Goal: Task Accomplishment & Management: Use online tool/utility

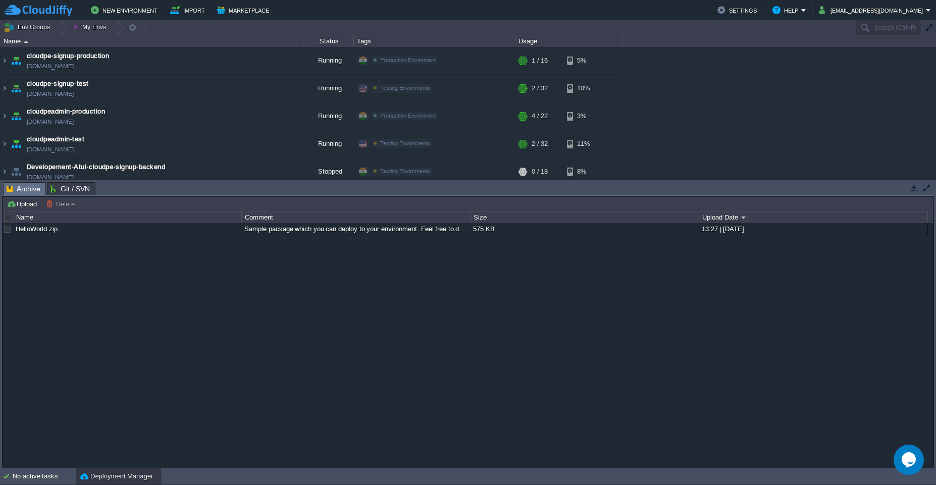
click at [916, 192] on button "button" at bounding box center [914, 187] width 9 height 9
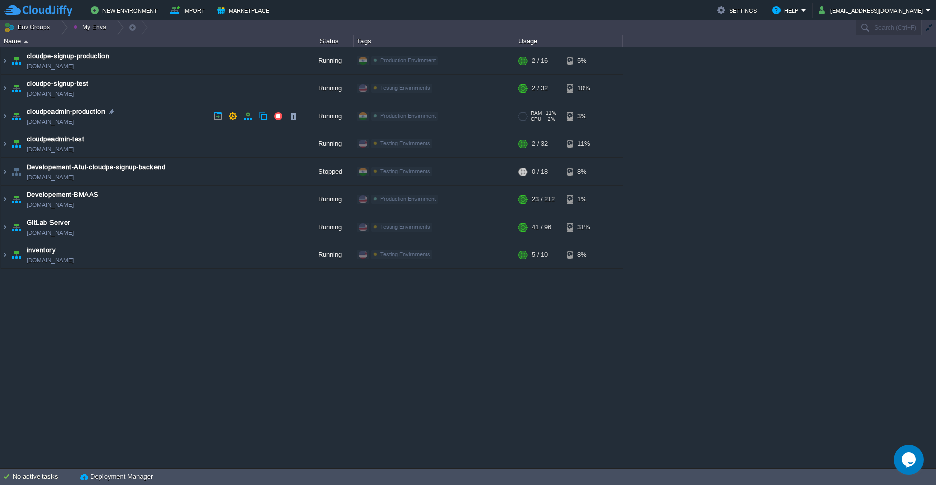
click at [142, 118] on td "cloudpeadmin-production [DOMAIN_NAME]" at bounding box center [152, 117] width 303 height 28
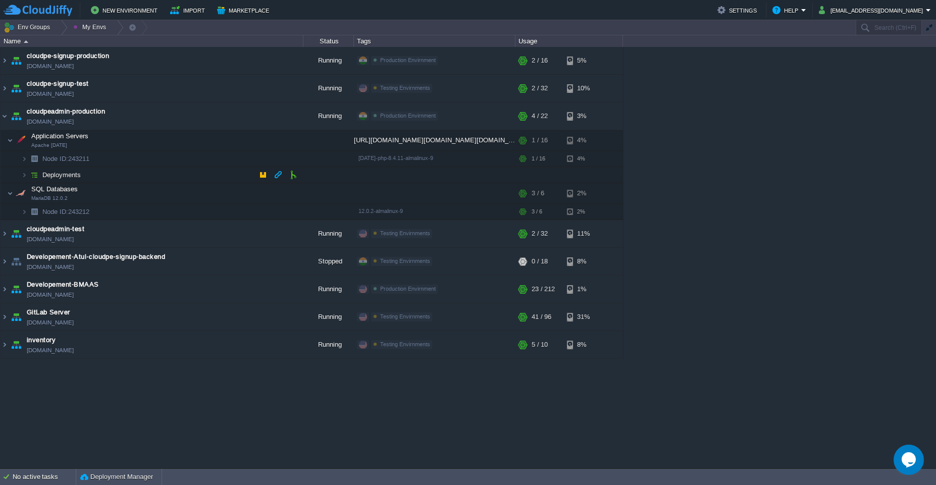
click at [181, 176] on td "Deployments" at bounding box center [152, 175] width 303 height 16
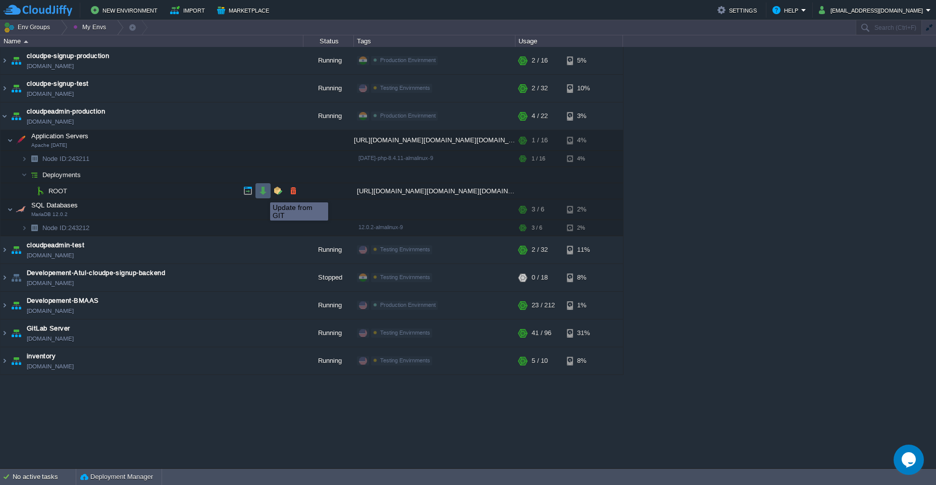
click at [263, 193] on button "button" at bounding box center [263, 190] width 9 height 9
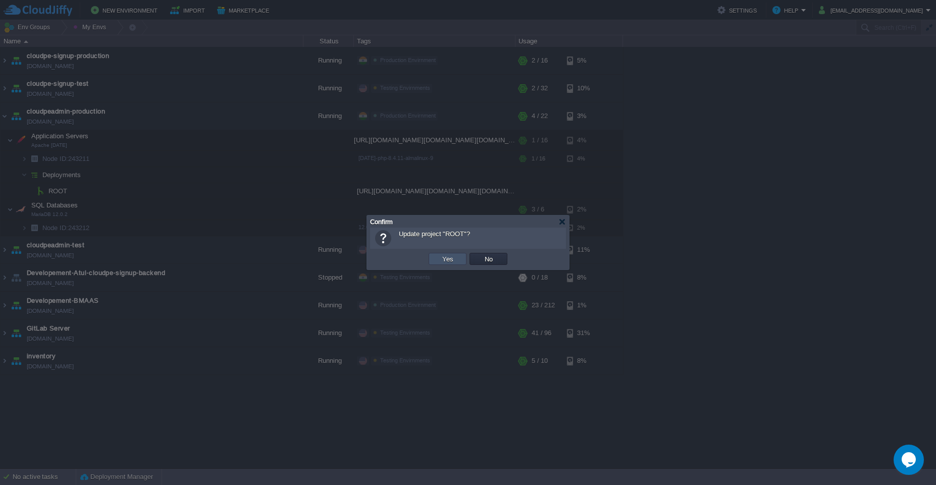
click at [439, 259] on button "Yes" at bounding box center [447, 259] width 17 height 9
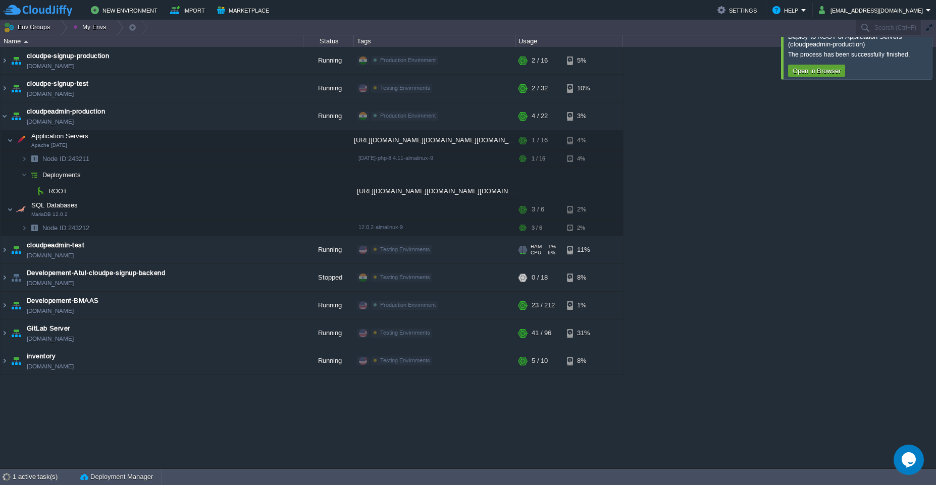
click at [154, 245] on td "cloudpeadmin-test [DOMAIN_NAME]" at bounding box center [152, 250] width 303 height 28
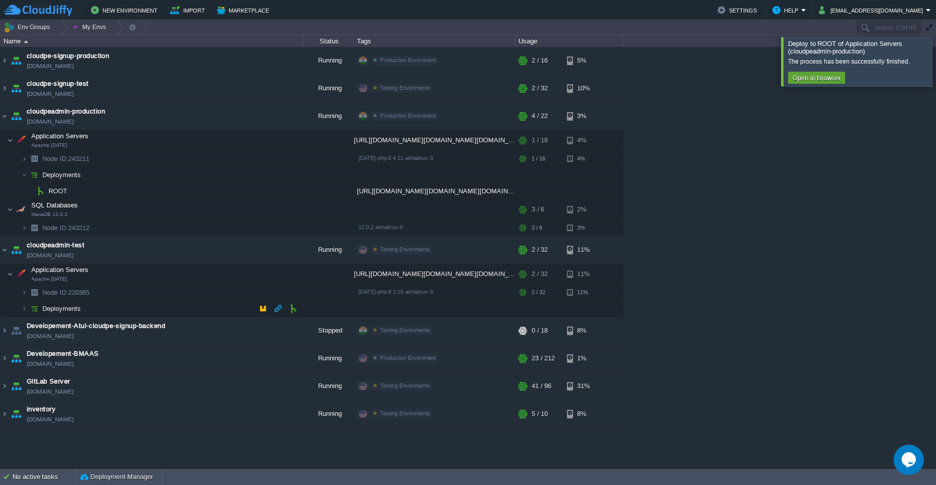
click at [173, 305] on td "Deployments" at bounding box center [152, 309] width 303 height 16
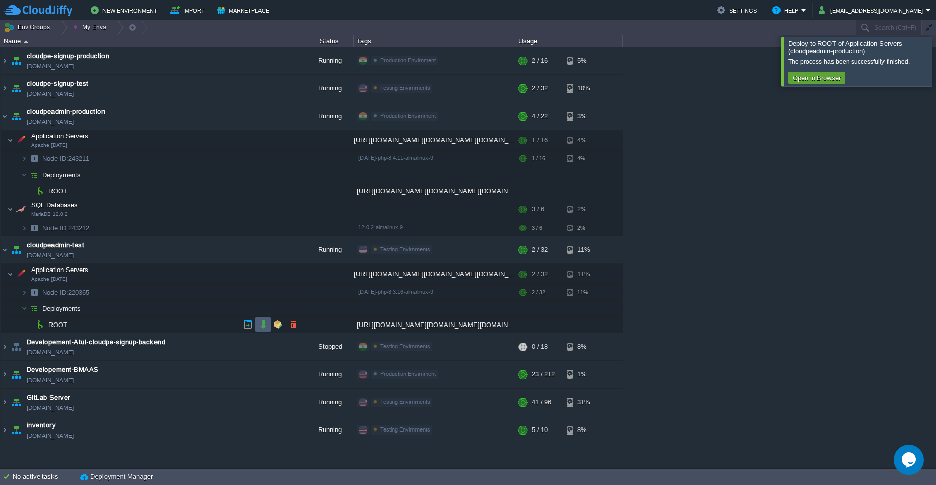
click at [261, 331] on td at bounding box center [263, 324] width 15 height 15
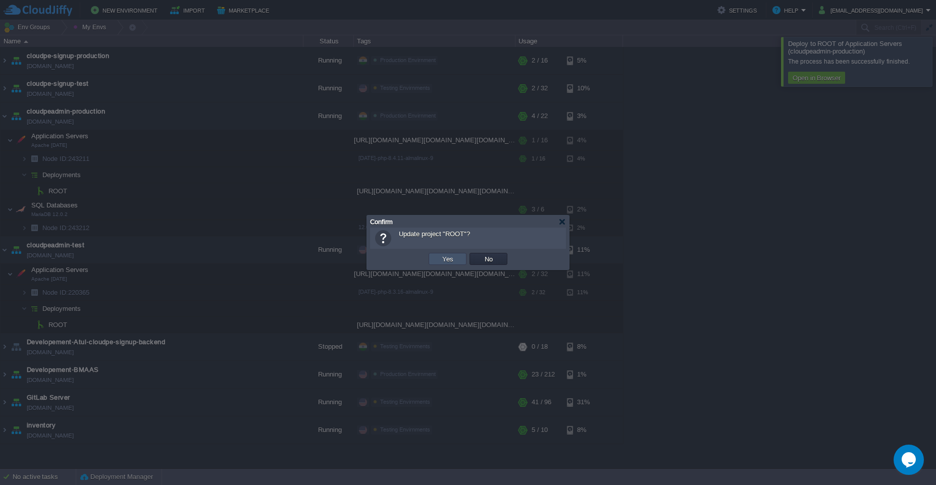
click at [451, 261] on button "Yes" at bounding box center [447, 259] width 17 height 9
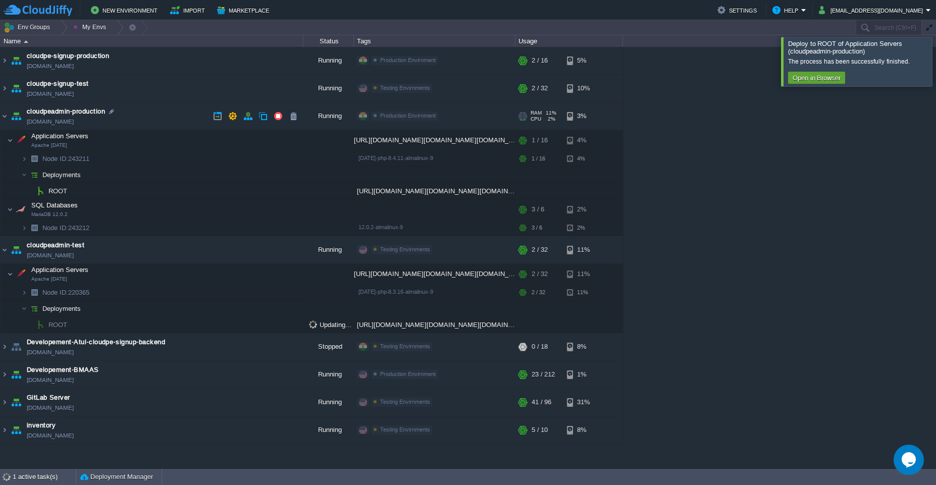
click at [65, 125] on link "[DOMAIN_NAME]" at bounding box center [50, 122] width 47 height 10
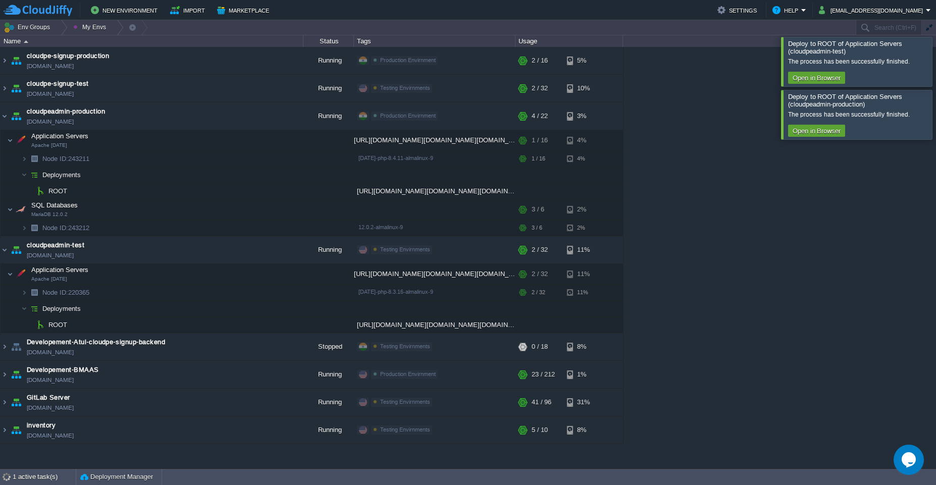
click at [936, 64] on div at bounding box center [948, 61] width 0 height 49
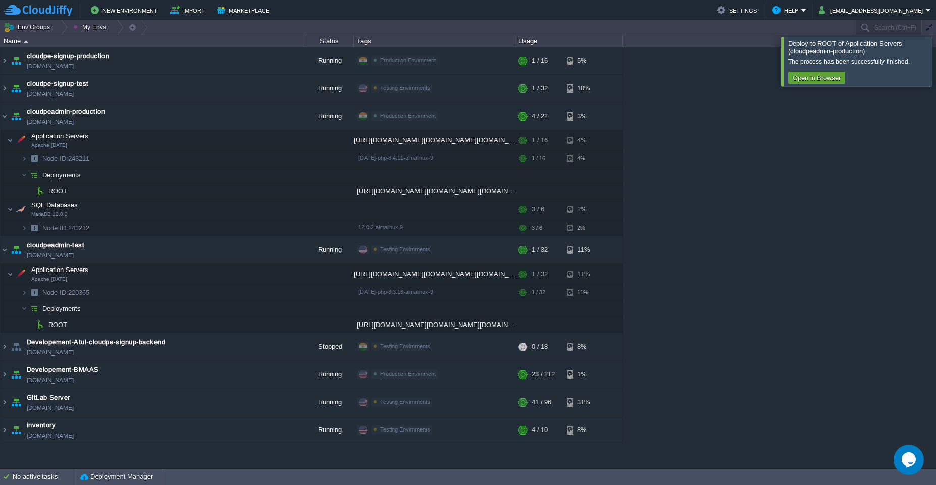
click at [936, 64] on div at bounding box center [948, 61] width 0 height 49
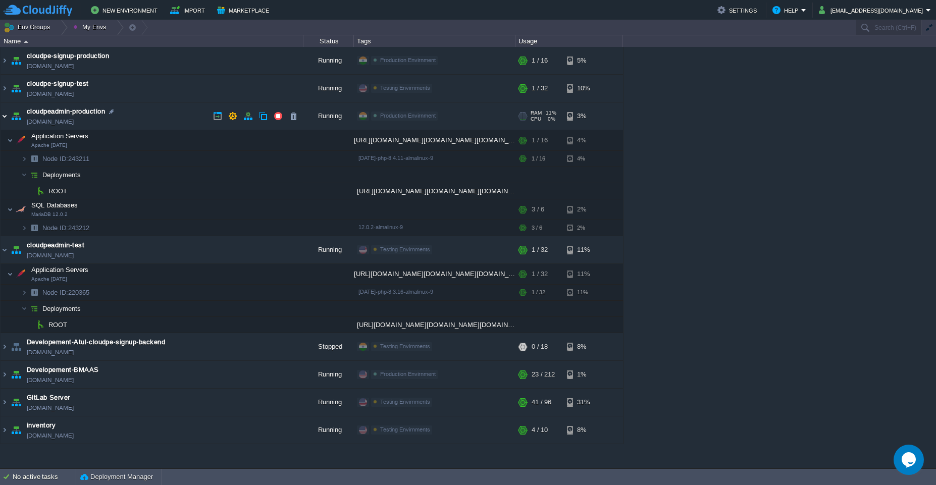
click at [6, 113] on img at bounding box center [5, 116] width 8 height 27
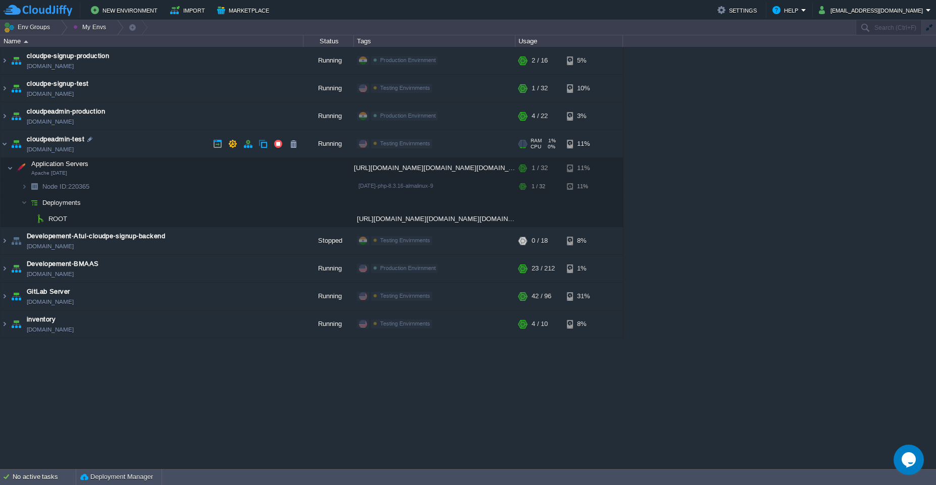
click at [149, 145] on td "cloudpeadmin-test [DOMAIN_NAME]" at bounding box center [152, 144] width 303 height 28
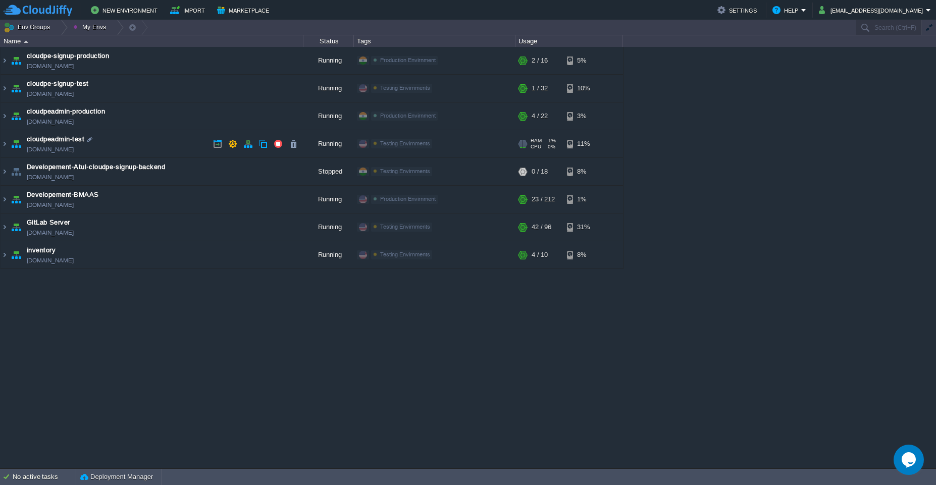
click at [149, 145] on td "cloudpeadmin-test [DOMAIN_NAME]" at bounding box center [152, 144] width 303 height 28
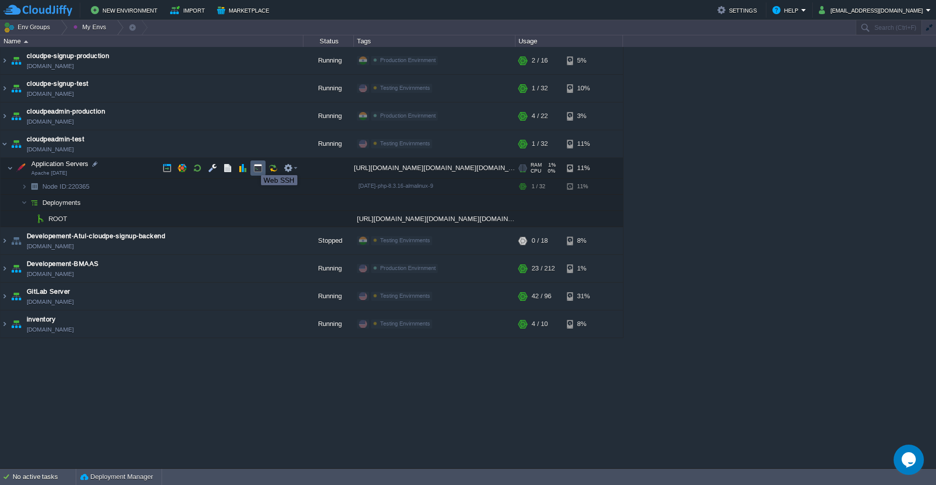
click at [254, 166] on button "button" at bounding box center [258, 168] width 9 height 9
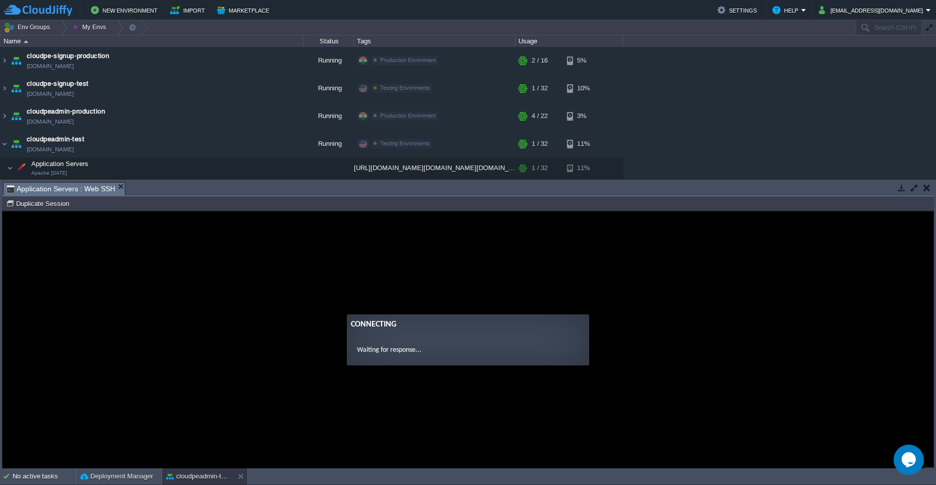
type input "#000000"
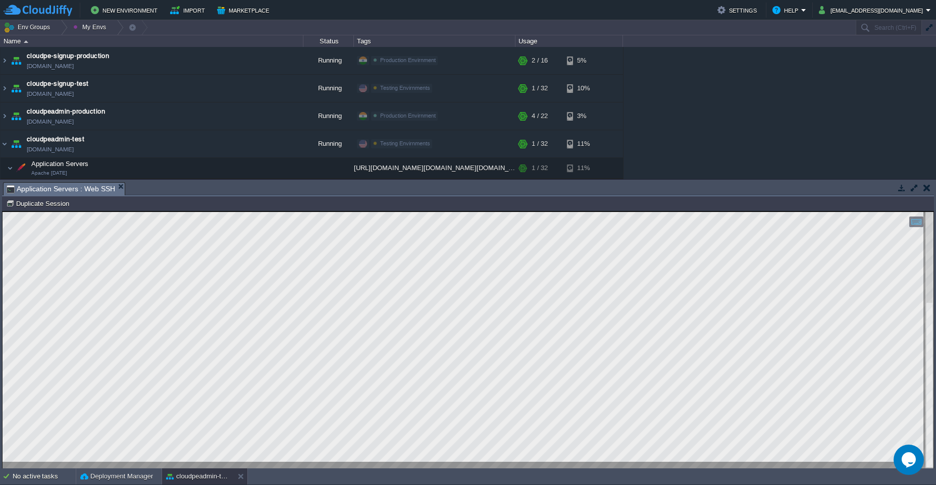
type textarea "crontab: no changes made to crontab # IMPORTANT NOTE! # Please make sure there …"
click at [176, 116] on td "cloudpeadmin-production [DOMAIN_NAME]" at bounding box center [152, 117] width 303 height 28
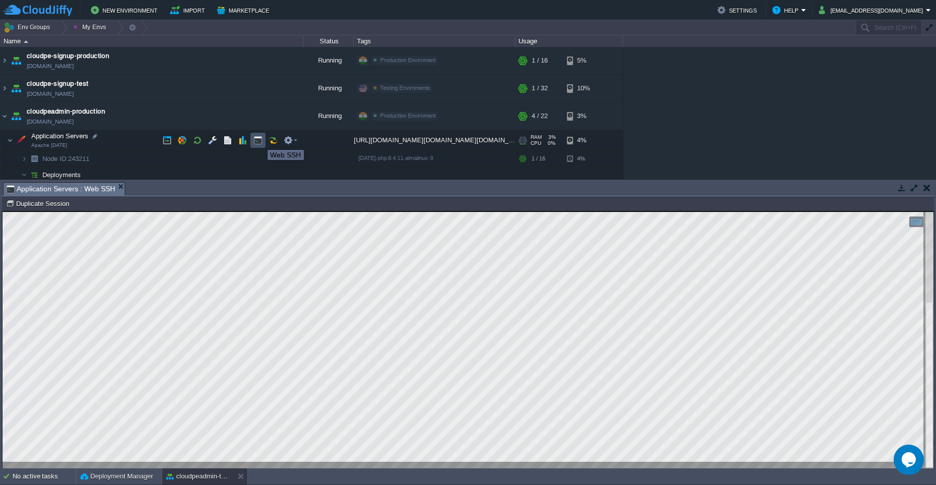
click at [260, 141] on button "button" at bounding box center [258, 140] width 9 height 9
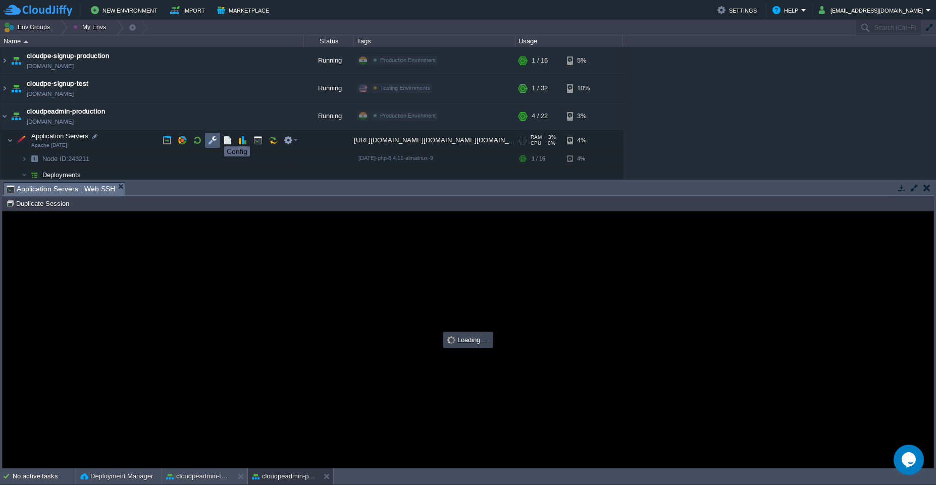
scroll to position [0, 0]
click at [213, 141] on button "button" at bounding box center [212, 140] width 9 height 9
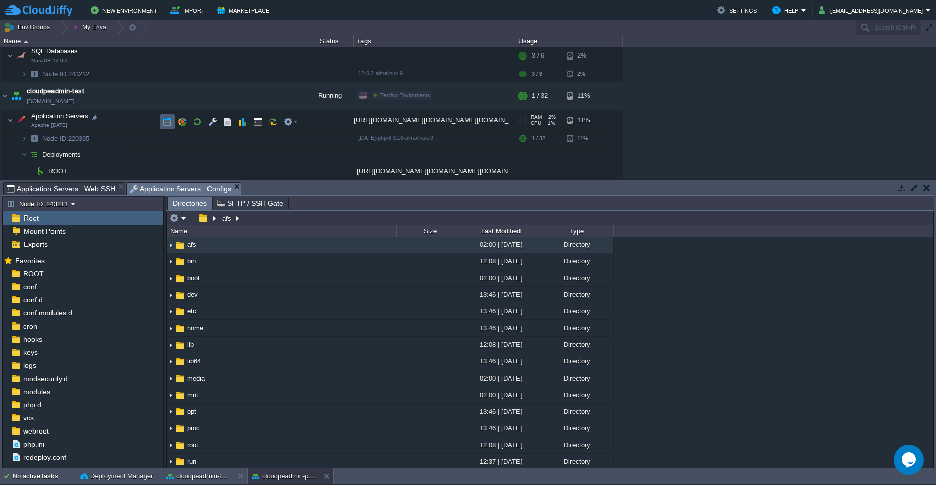
scroll to position [162, 0]
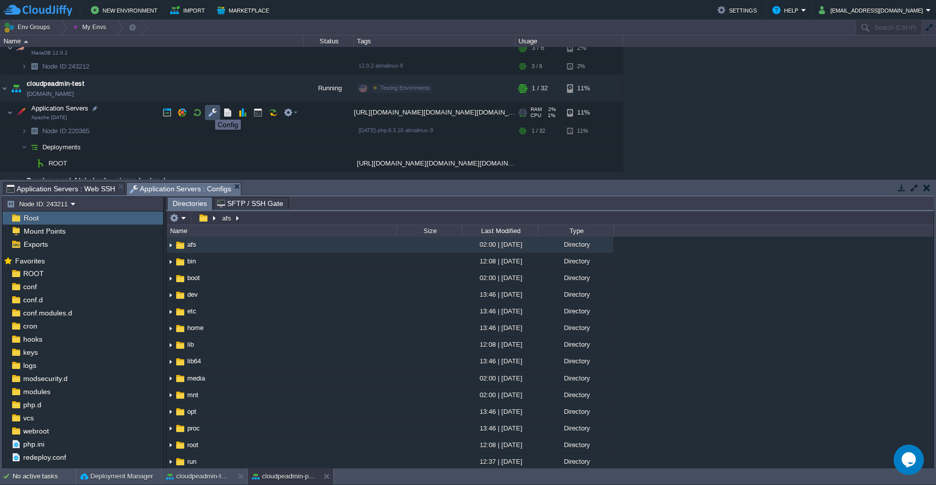
click at [208, 111] on button "button" at bounding box center [212, 112] width 9 height 9
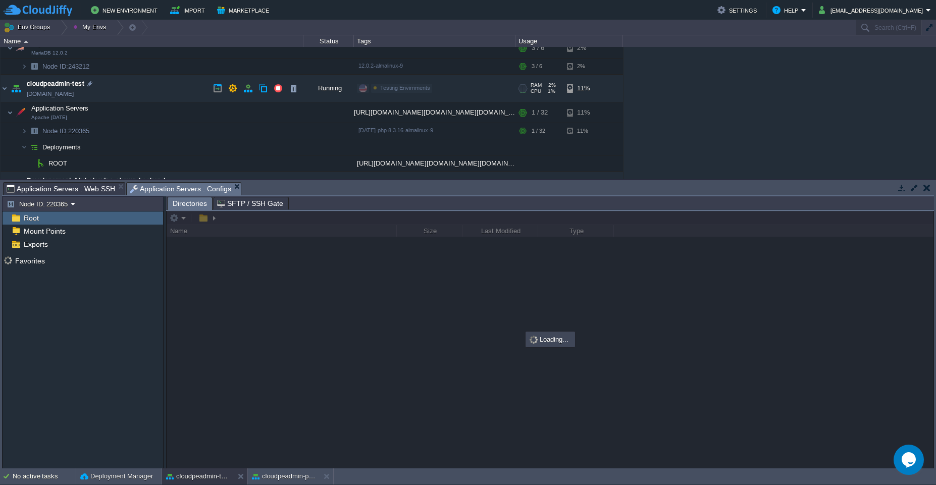
click at [138, 85] on td "cloudpeadmin-test [DOMAIN_NAME]" at bounding box center [152, 89] width 303 height 28
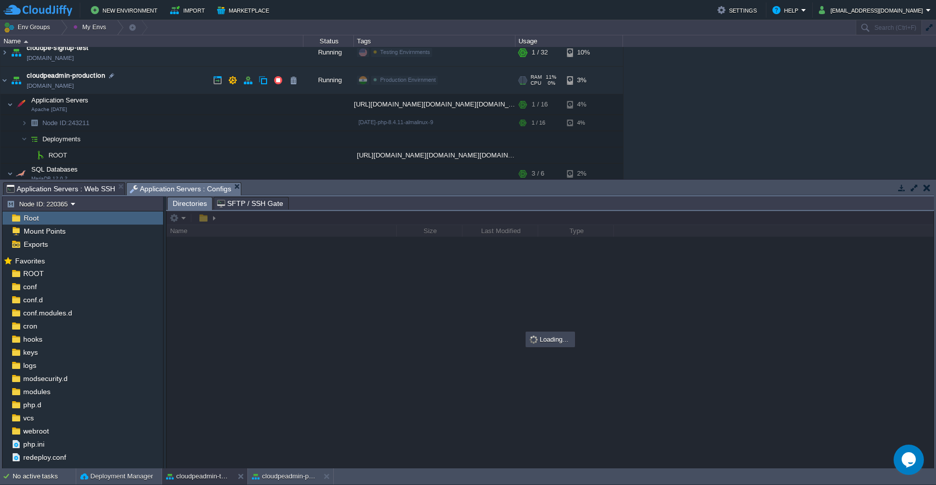
scroll to position [38, 0]
click at [139, 83] on td "cloudpeadmin-production [DOMAIN_NAME]" at bounding box center [152, 79] width 303 height 28
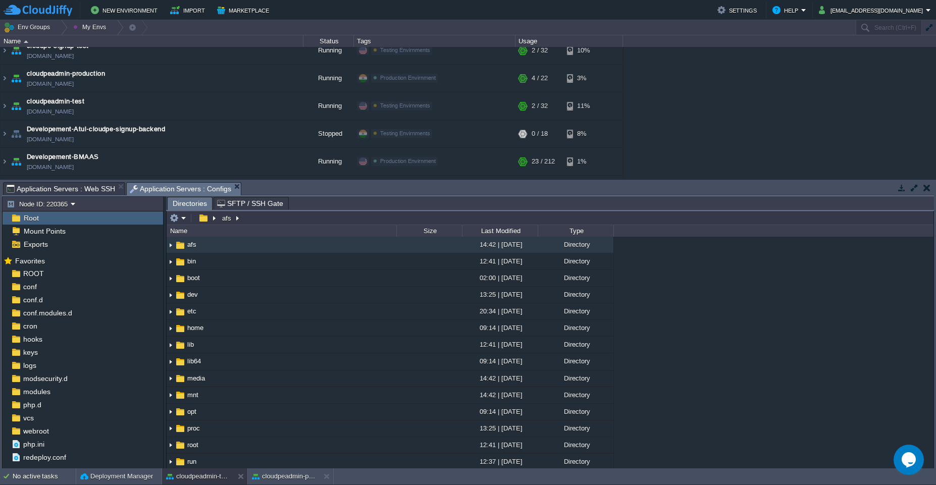
click at [911, 190] on button "button" at bounding box center [914, 187] width 9 height 9
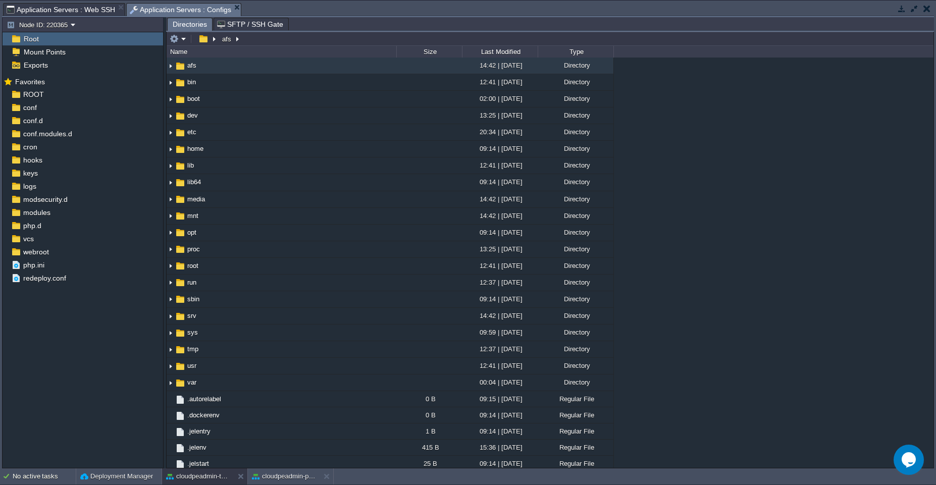
click at [65, 9] on span "Application Servers : Web SSH" at bounding box center [61, 10] width 109 height 12
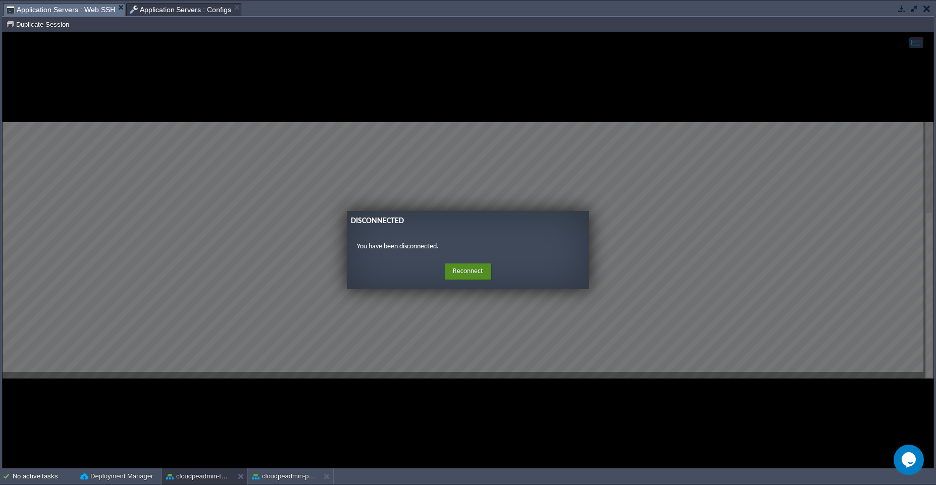
click at [475, 278] on button "Reconnect" at bounding box center [468, 272] width 46 height 16
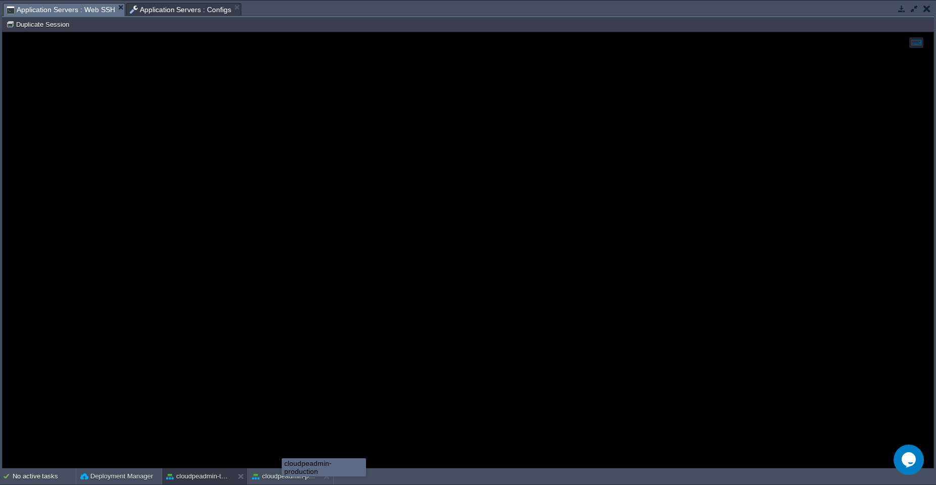
click at [282, 476] on body "New Environment Import Marketplace Bonus ₹0.00 Upgrade Account Settings Help [E…" at bounding box center [468, 242] width 936 height 485
click at [285, 482] on div "cloudpeadmin-production" at bounding box center [284, 477] width 72 height 16
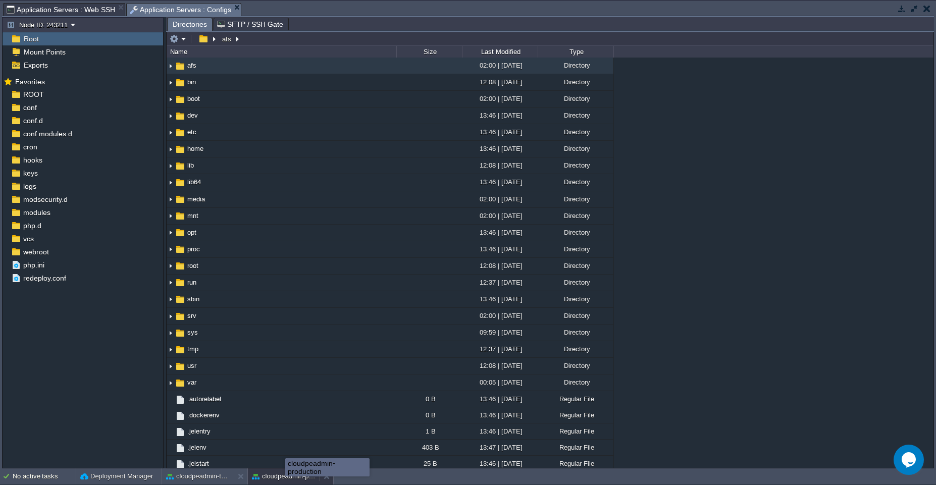
click at [285, 482] on div "cloudpeadmin-production" at bounding box center [284, 477] width 72 height 16
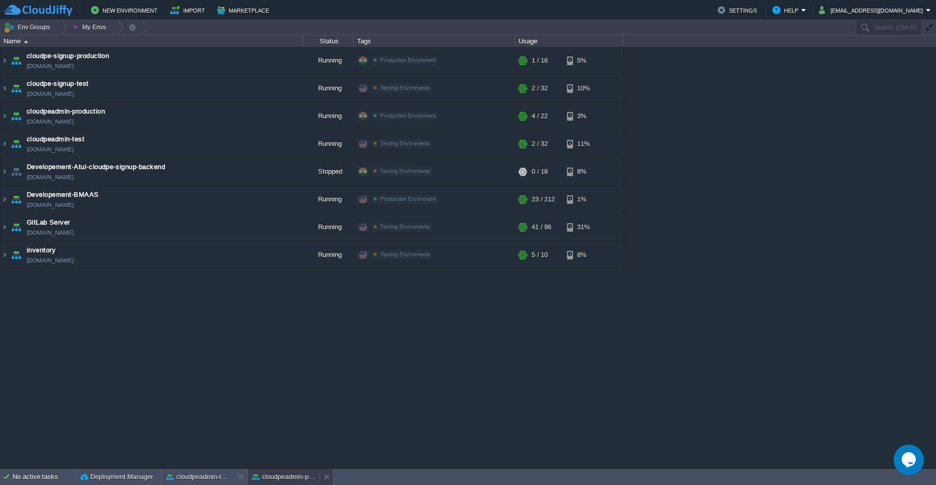
scroll to position [0, 0]
click at [285, 482] on button "cloudpeadmin-production" at bounding box center [284, 477] width 64 height 10
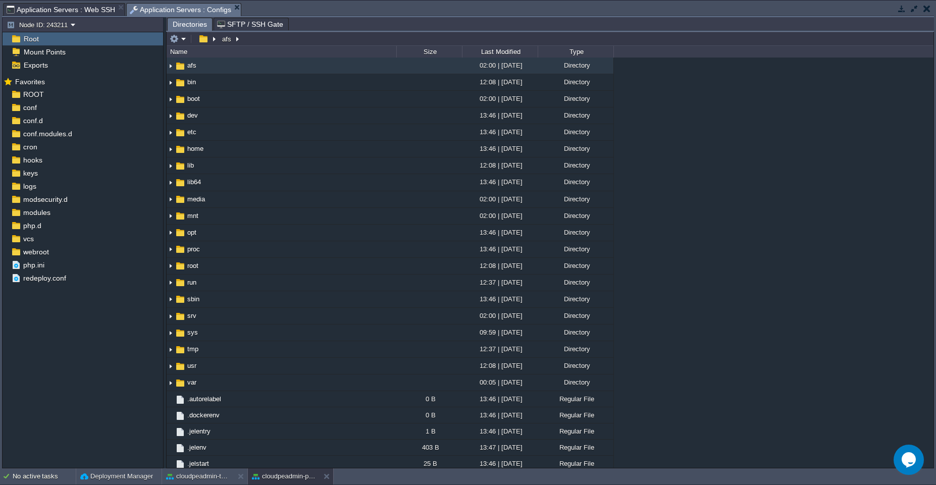
type input "#000000"
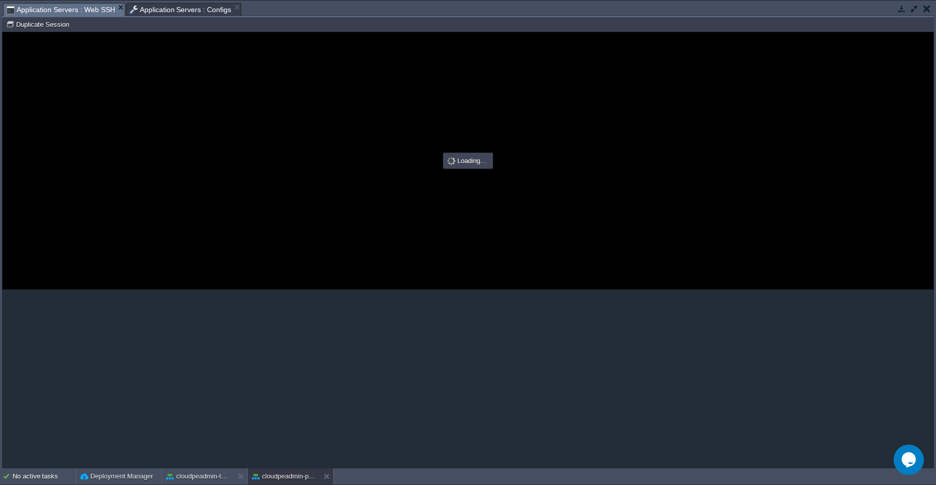
click at [63, 8] on span "Application Servers : Web SSH" at bounding box center [61, 10] width 109 height 13
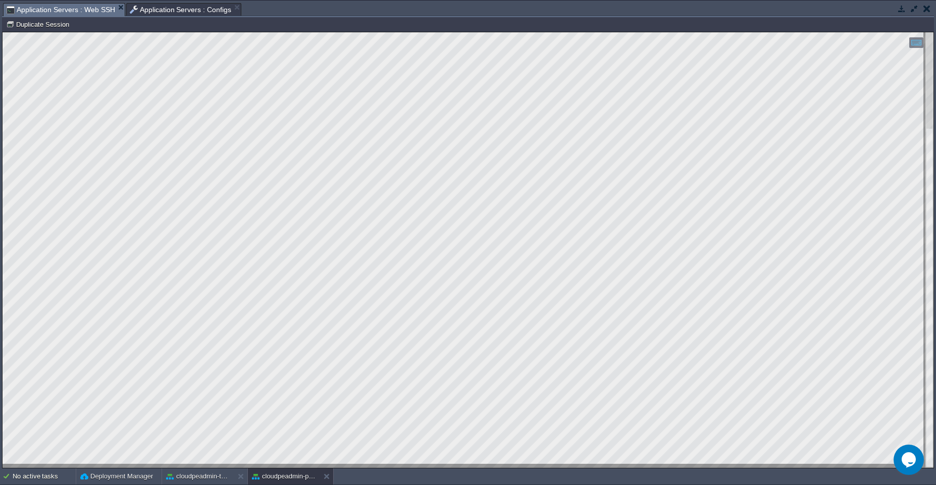
type textarea "crontab: no changes made to crontab # IMPORTANT NOTE! # Please make sure there …"
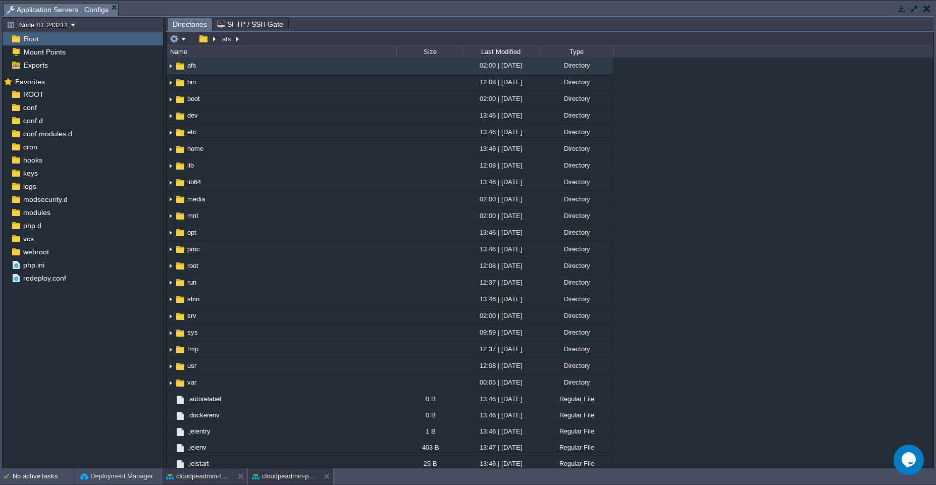
click at [216, 481] on button "cloudpeadmin-test" at bounding box center [198, 477] width 64 height 10
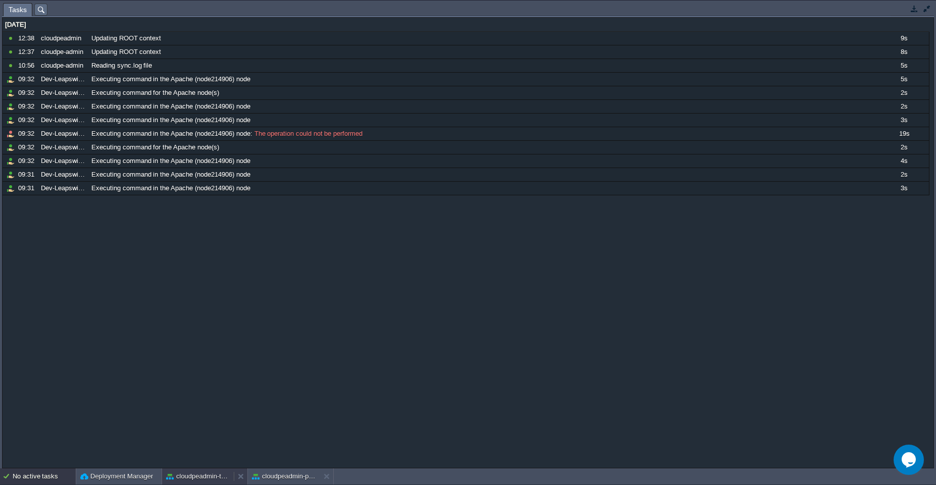
click at [194, 479] on button "cloudpeadmin-test" at bounding box center [198, 477] width 64 height 10
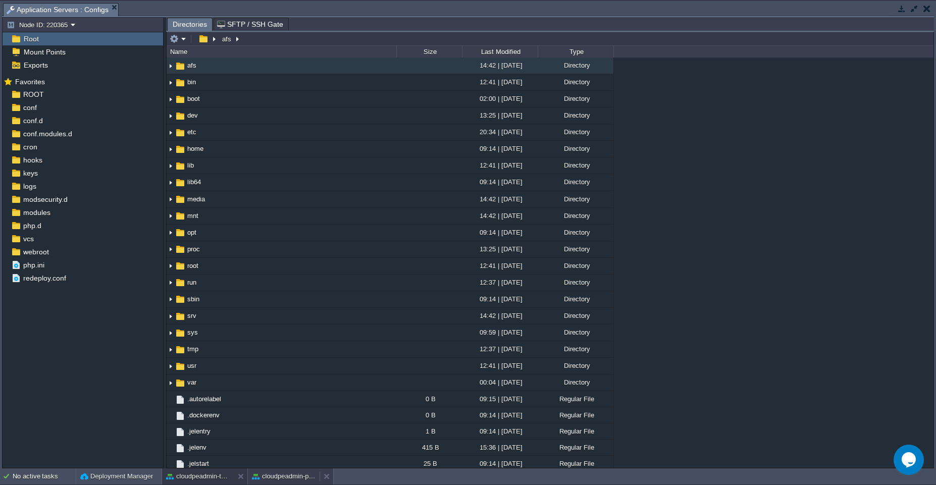
click at [283, 478] on button "cloudpeadmin-production" at bounding box center [284, 477] width 64 height 10
click at [216, 477] on button "cloudpeadmin-test" at bounding box center [198, 477] width 64 height 10
click at [59, 27] on button "Node ID: 220365" at bounding box center [39, 24] width 64 height 9
click at [904, 8] on button "button" at bounding box center [901, 8] width 9 height 9
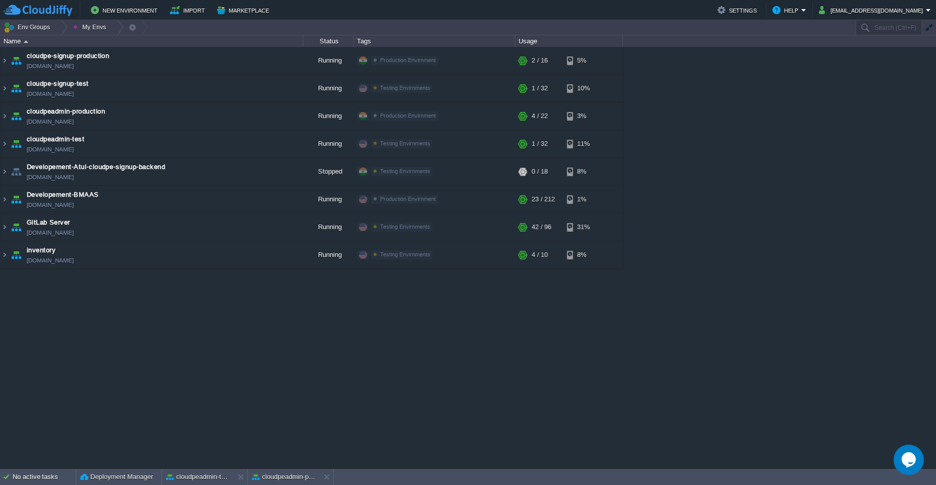
click at [550, 383] on div "cloudpe website -developemeny environment [DOMAIN_NAME] Running [PERSON_NAME] +…" at bounding box center [468, 258] width 936 height 422
click at [141, 115] on td "cloudpeadmin-production [DOMAIN_NAME]" at bounding box center [152, 117] width 303 height 28
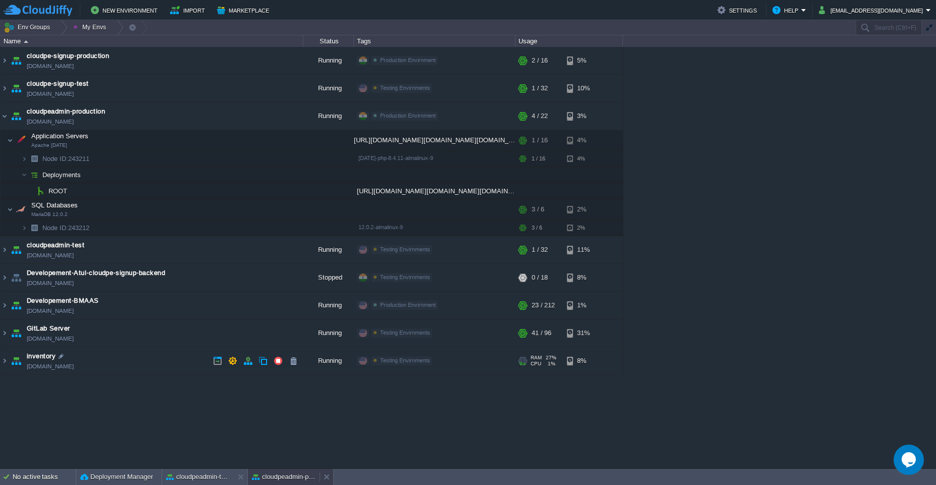
click at [269, 484] on div "cloudpeadmin-production" at bounding box center [284, 477] width 72 height 16
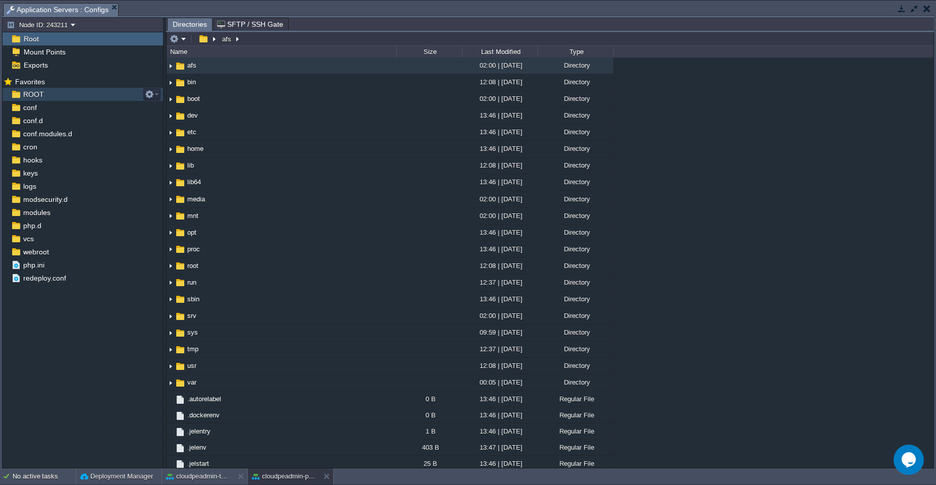
click at [33, 95] on span "ROOT" at bounding box center [33, 94] width 24 height 9
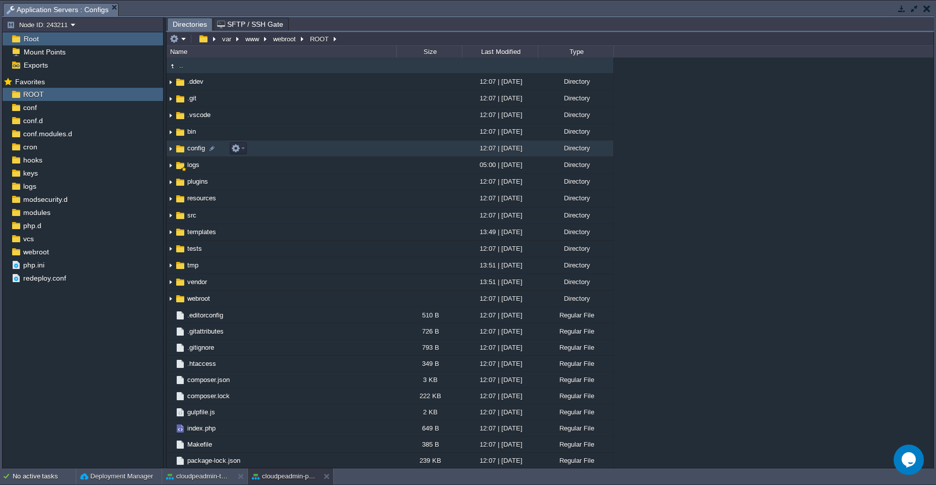
click at [301, 147] on td "config" at bounding box center [282, 148] width 230 height 17
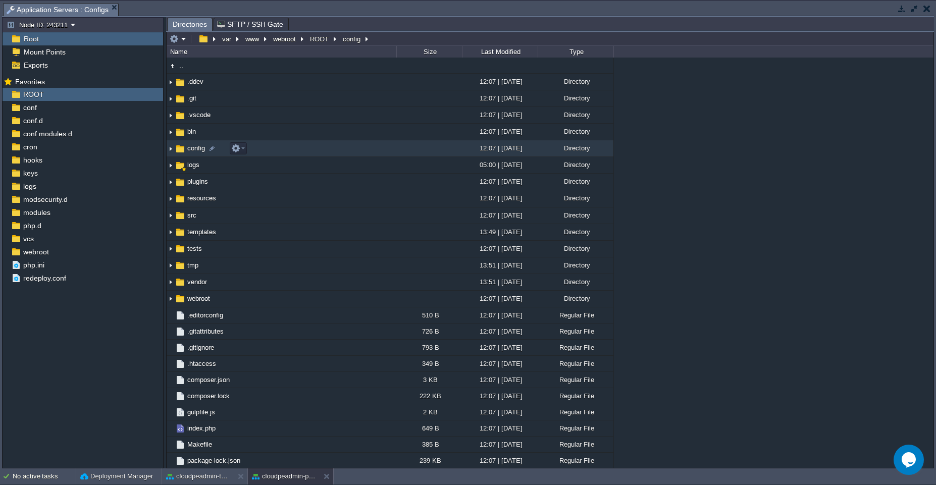
click at [301, 147] on td "config" at bounding box center [282, 148] width 230 height 17
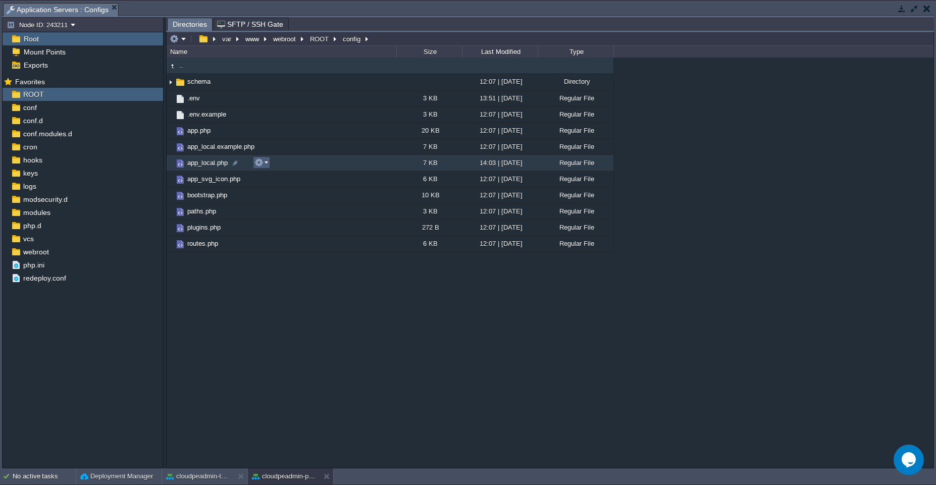
click at [264, 164] on em at bounding box center [262, 162] width 14 height 9
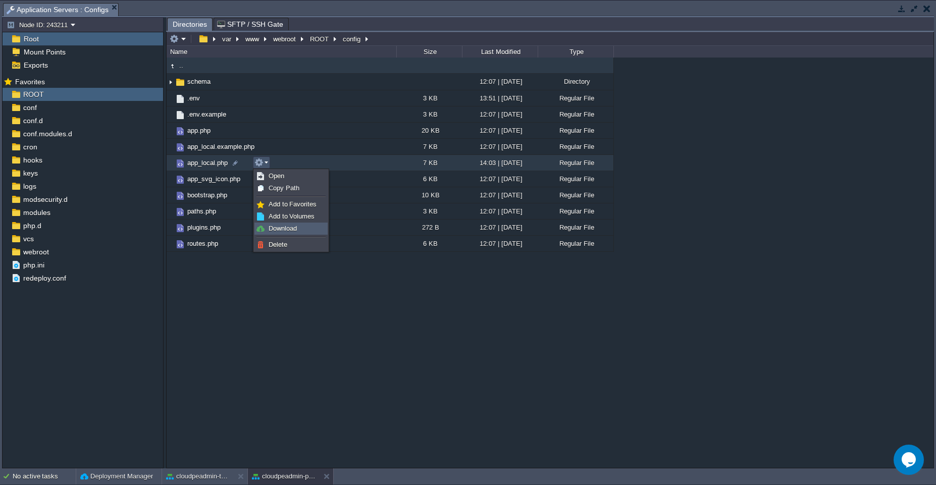
click at [281, 233] on link "Download" at bounding box center [291, 228] width 72 height 11
